Goal: Check status

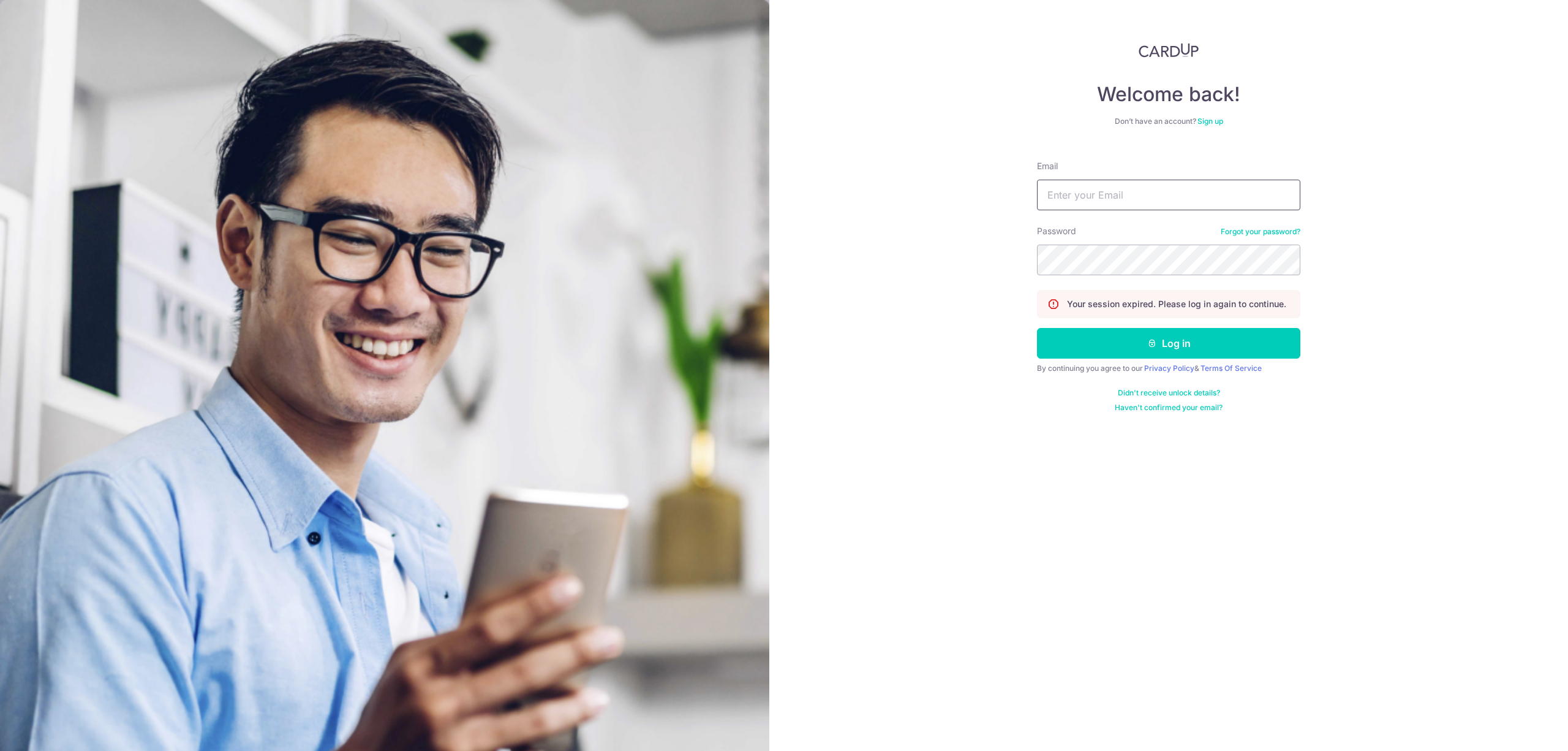
drag, startPoint x: 1200, startPoint y: 195, endPoint x: 1210, endPoint y: 204, distance: 13.5
click at [1200, 195] on input "Email" at bounding box center [1168, 194] width 263 height 31
type input "[EMAIL_ADDRESS][DOMAIN_NAME]"
click at [1037, 328] on button "Log in" at bounding box center [1168, 343] width 263 height 31
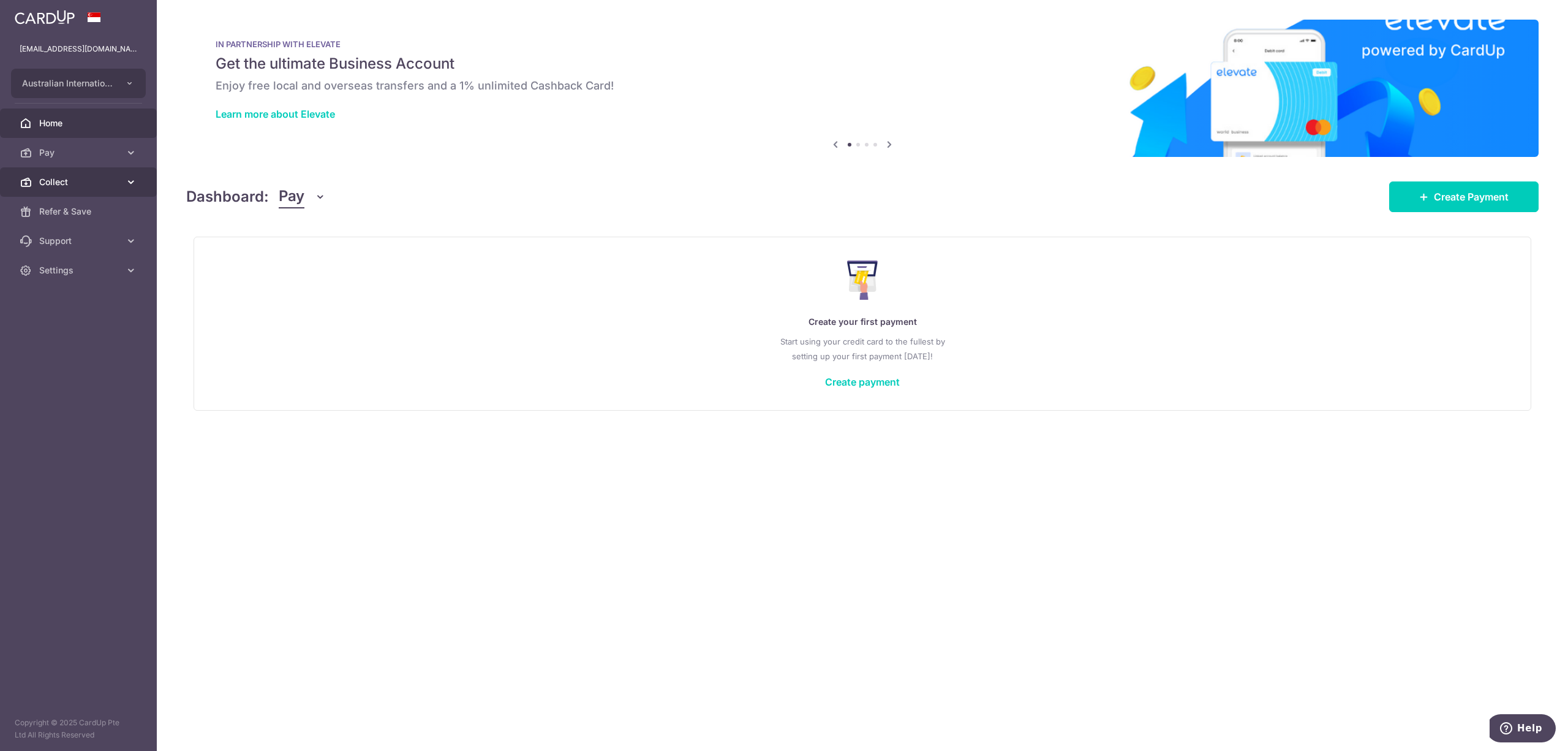
click at [59, 184] on span "Collect" at bounding box center [79, 182] width 81 height 12
click at [66, 269] on span "Payment Requests" at bounding box center [79, 270] width 81 height 12
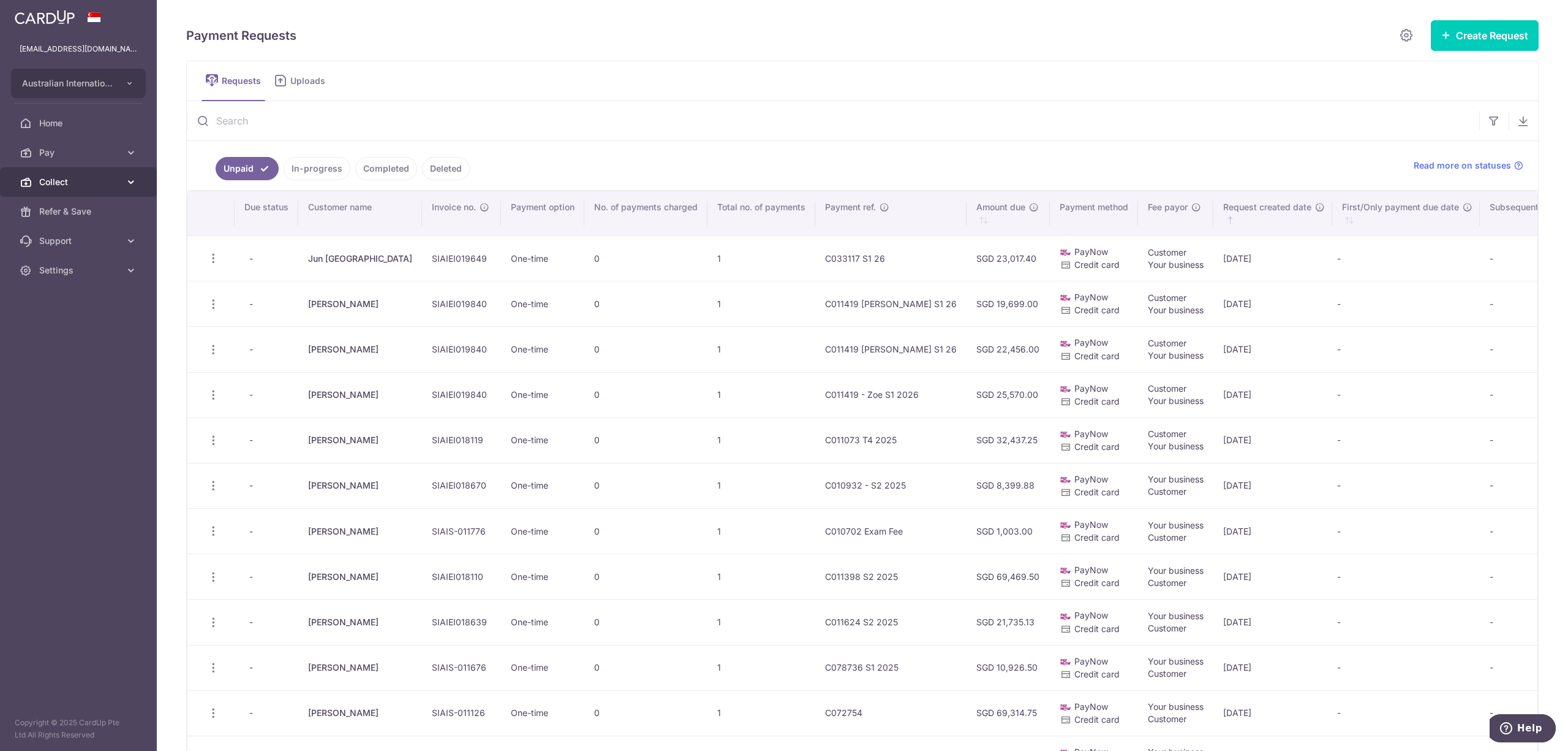
click at [54, 185] on span "Collect" at bounding box center [79, 182] width 81 height 12
click at [60, 212] on span "Dashboard" at bounding box center [79, 211] width 81 height 12
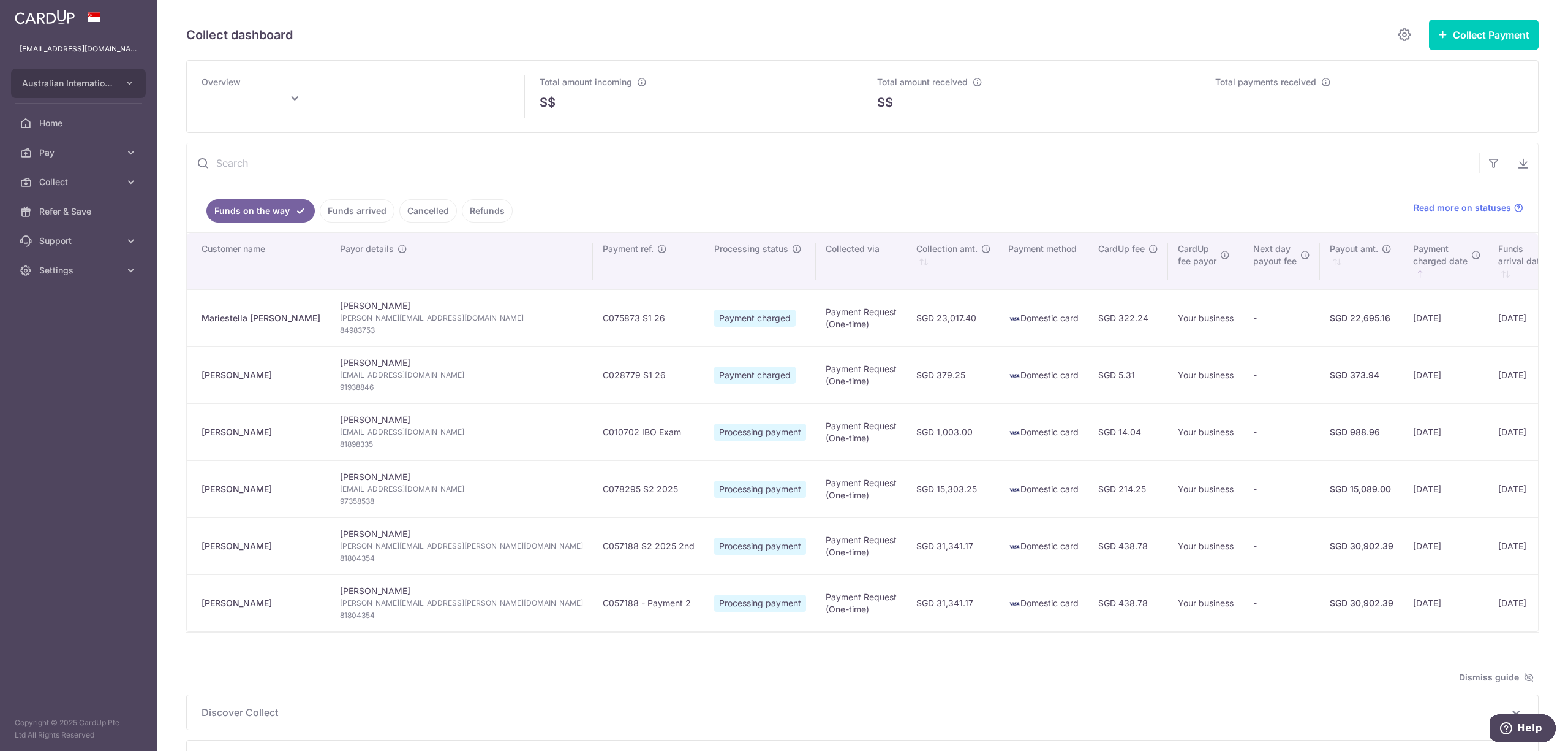
click at [374, 207] on link "Funds arrived" at bounding box center [357, 211] width 75 height 23
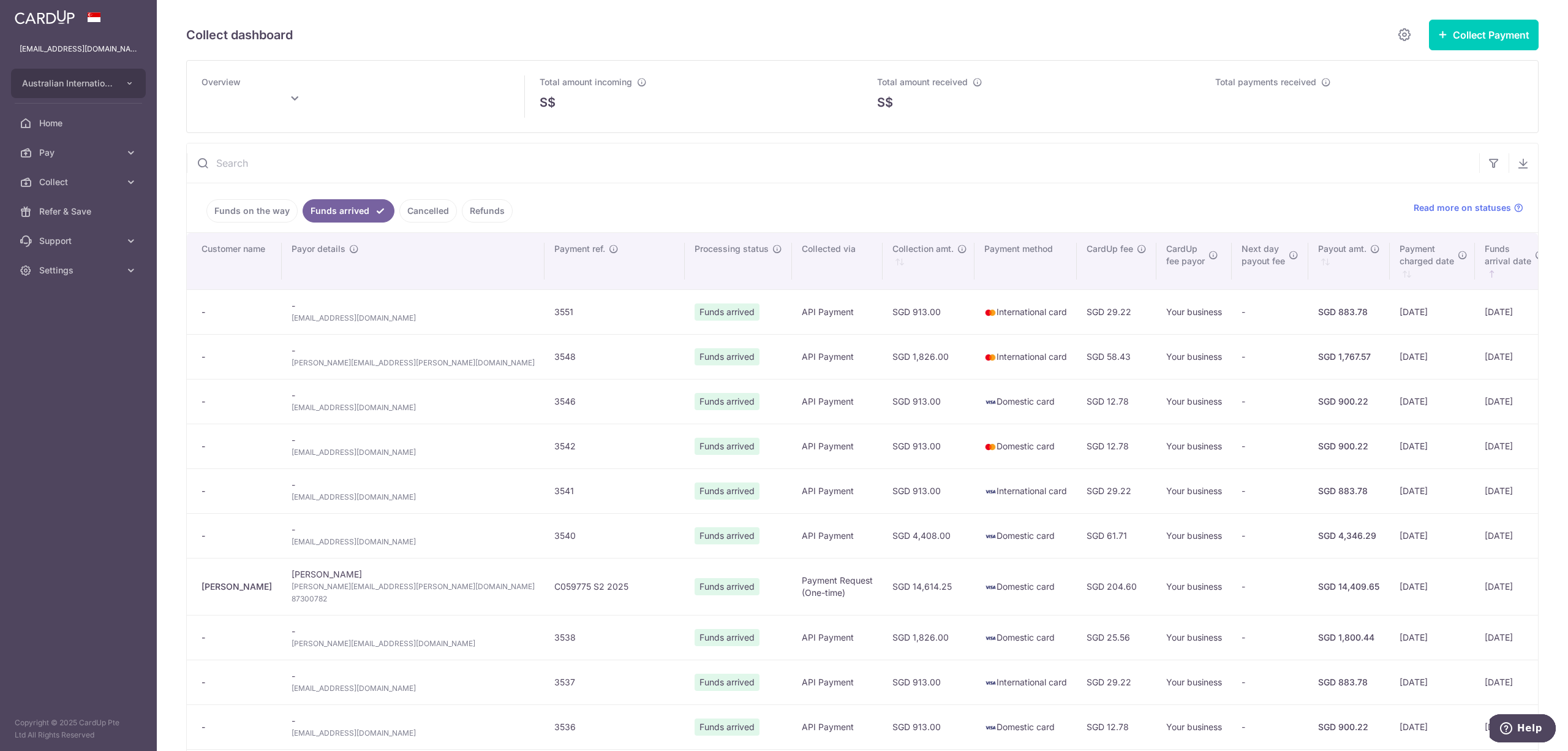
type input "[DATE]"
drag, startPoint x: 398, startPoint y: 324, endPoint x: 298, endPoint y: 323, distance: 100.0
click at [298, 323] on td "- [EMAIL_ADDRESS][DOMAIN_NAME]" at bounding box center [413, 311] width 263 height 45
copy span "[EMAIL_ADDRESS][DOMAIN_NAME]"
